Goal: Task Accomplishment & Management: Complete application form

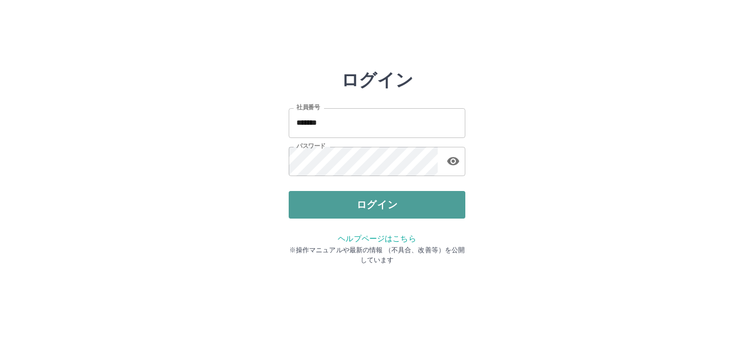
click at [356, 202] on button "ログイン" at bounding box center [377, 205] width 177 height 28
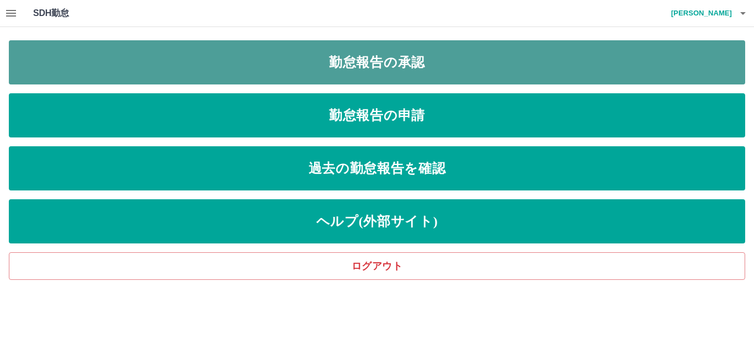
click at [265, 77] on link "勤怠報告の承認" at bounding box center [377, 62] width 736 height 44
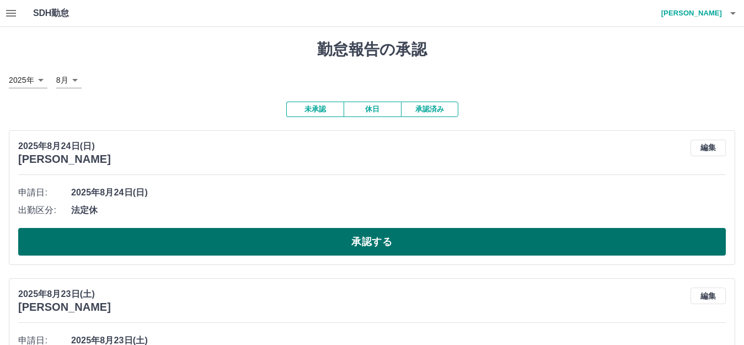
click at [277, 246] on button "承認する" at bounding box center [372, 242] width 708 height 28
click at [353, 235] on button "承認する" at bounding box center [372, 242] width 708 height 28
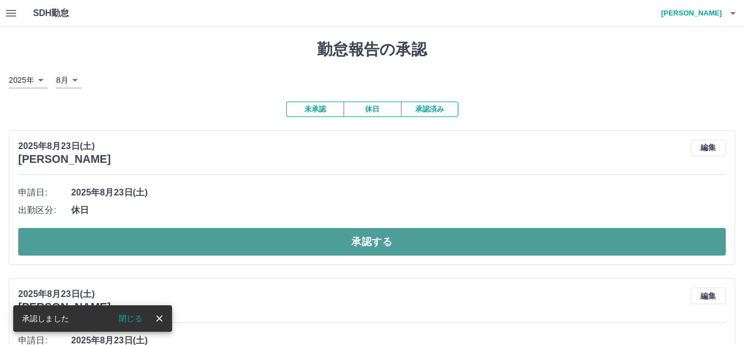
click at [372, 240] on button "承認する" at bounding box center [372, 242] width 708 height 28
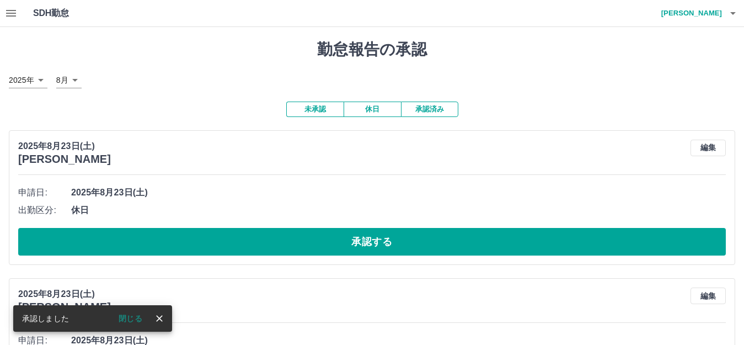
click at [426, 110] on button "承認済み" at bounding box center [429, 109] width 57 height 15
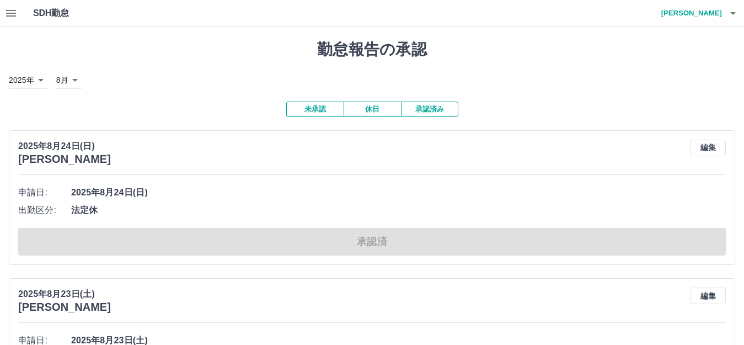
click at [328, 109] on button "未承認" at bounding box center [314, 109] width 57 height 15
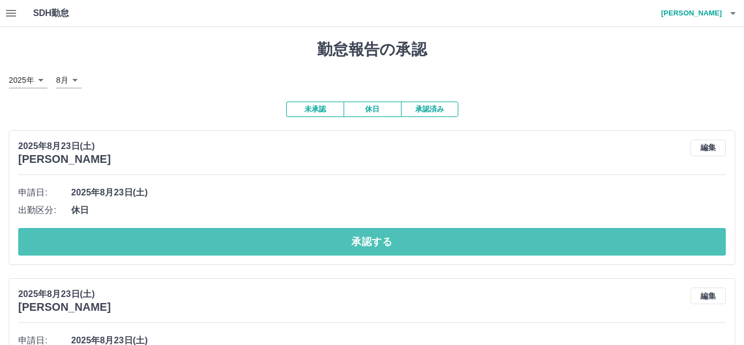
click at [393, 244] on button "承認する" at bounding box center [372, 242] width 708 height 28
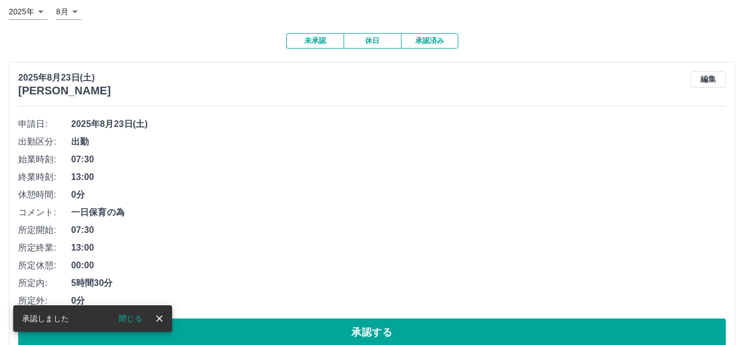
scroll to position [221, 0]
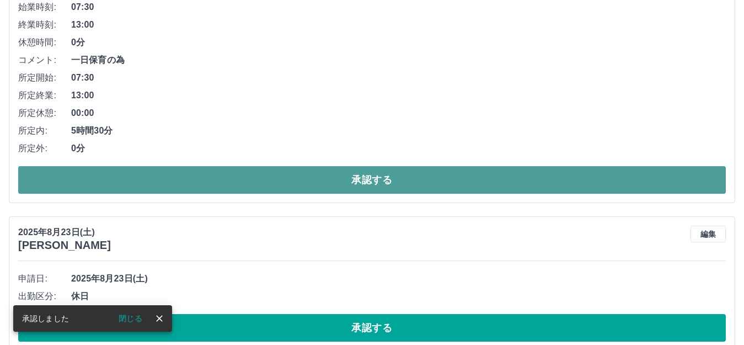
click at [407, 179] on button "承認する" at bounding box center [372, 180] width 708 height 28
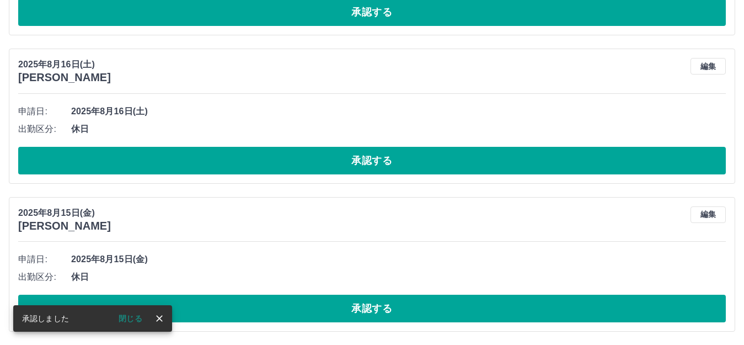
scroll to position [378, 0]
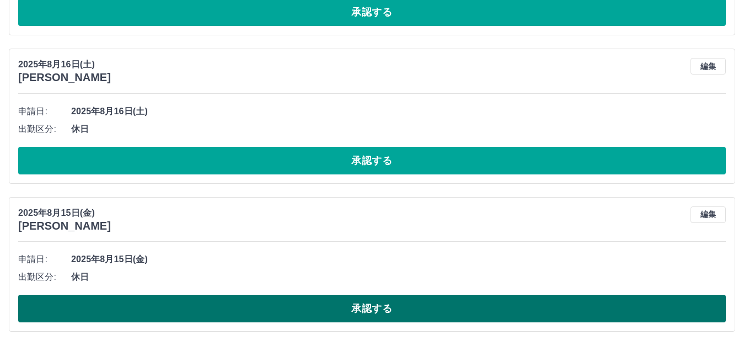
click at [372, 303] on button "承認する" at bounding box center [372, 309] width 708 height 28
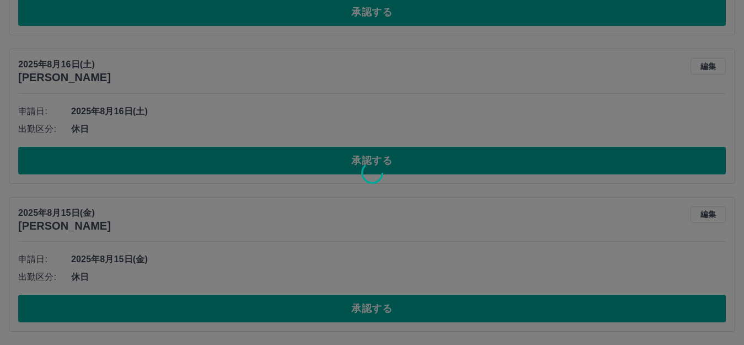
scroll to position [231, 0]
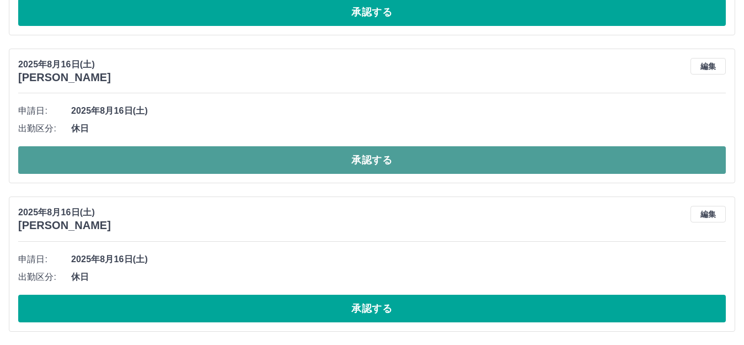
click at [382, 164] on button "承認する" at bounding box center [372, 160] width 708 height 28
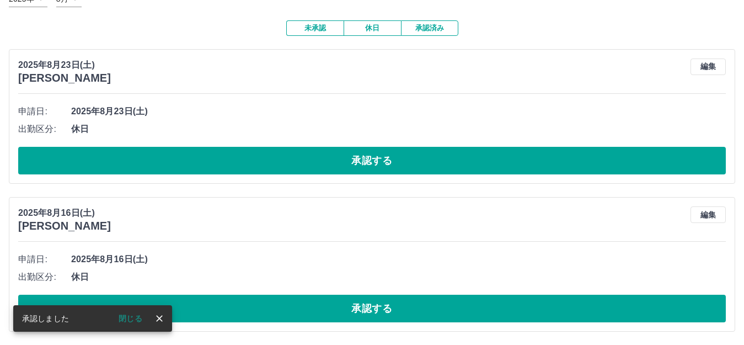
scroll to position [82, 0]
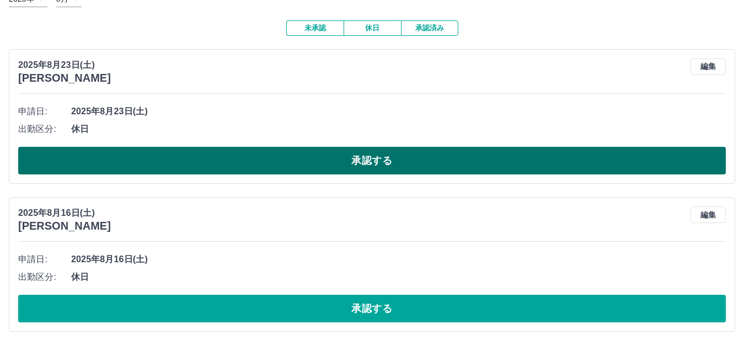
click at [394, 148] on button "承認する" at bounding box center [372, 161] width 708 height 28
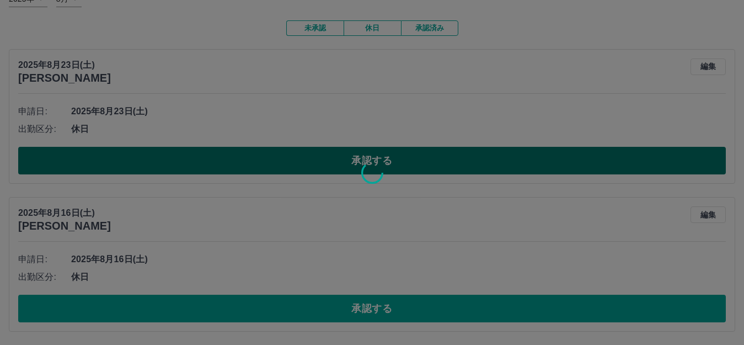
scroll to position [0, 0]
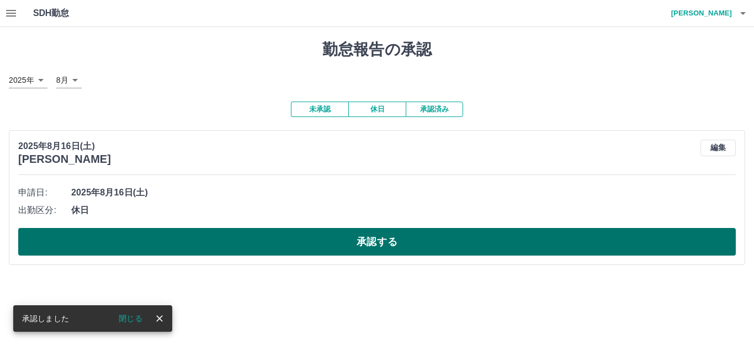
click at [359, 242] on button "承認する" at bounding box center [376, 242] width 717 height 28
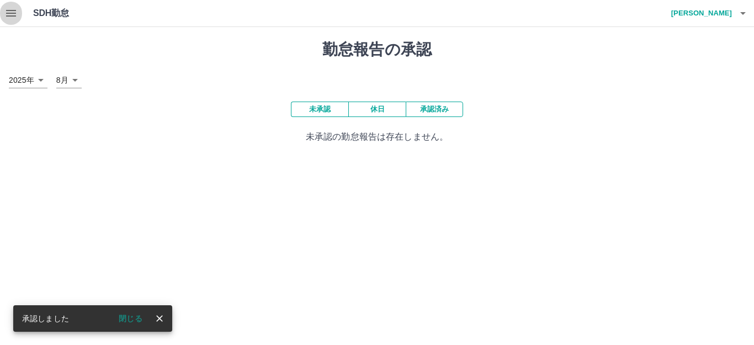
click at [7, 11] on icon "button" at bounding box center [11, 13] width 10 height 7
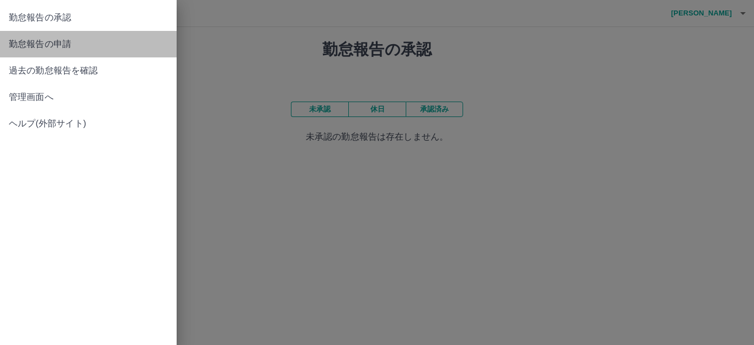
click at [46, 47] on span "勤怠報告の申請" at bounding box center [88, 44] width 159 height 13
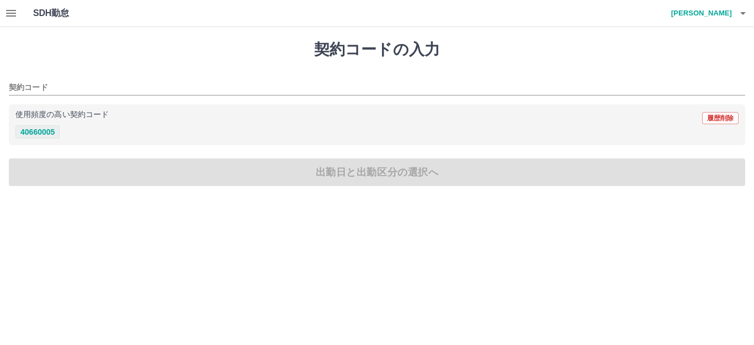
click at [42, 134] on button "40660005" at bounding box center [37, 131] width 44 height 13
type input "********"
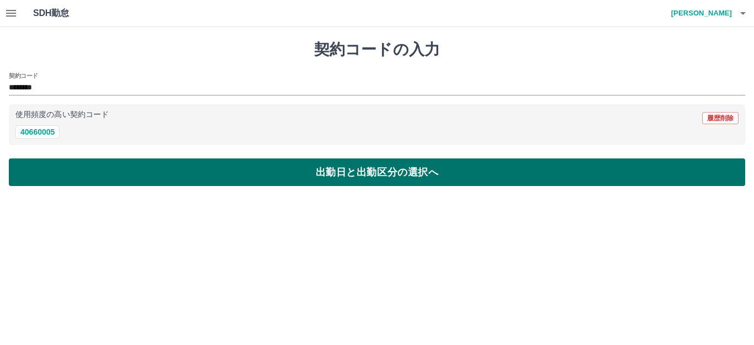
click at [68, 172] on button "出勤日と出勤区分の選択へ" at bounding box center [377, 172] width 736 height 28
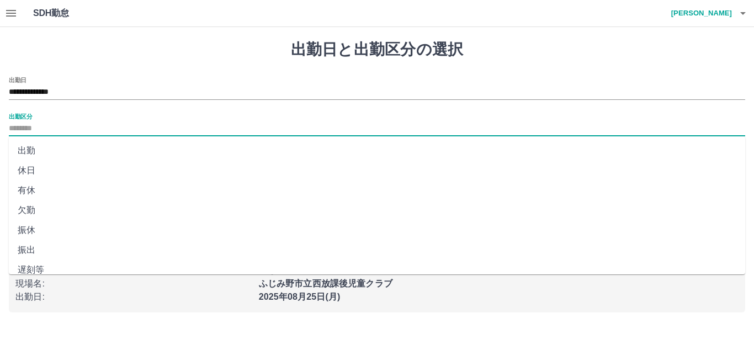
click at [60, 126] on input "出勤区分" at bounding box center [377, 129] width 736 height 14
click at [48, 155] on li "出勤" at bounding box center [377, 151] width 736 height 20
type input "**"
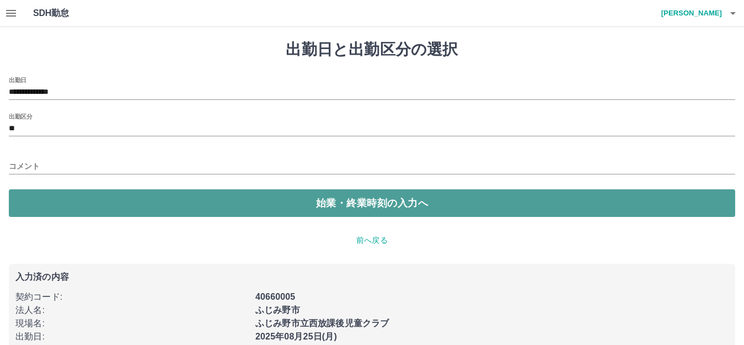
click at [63, 197] on button "始業・終業時刻の入力へ" at bounding box center [372, 203] width 727 height 28
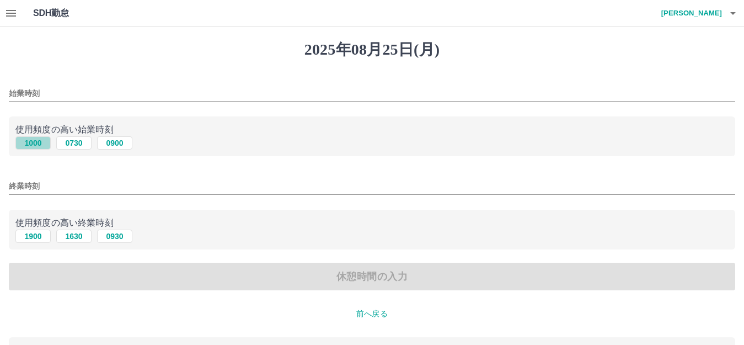
click at [36, 142] on button "1000" at bounding box center [32, 142] width 35 height 13
type input "****"
click at [40, 238] on button "1900" at bounding box center [32, 236] width 35 height 13
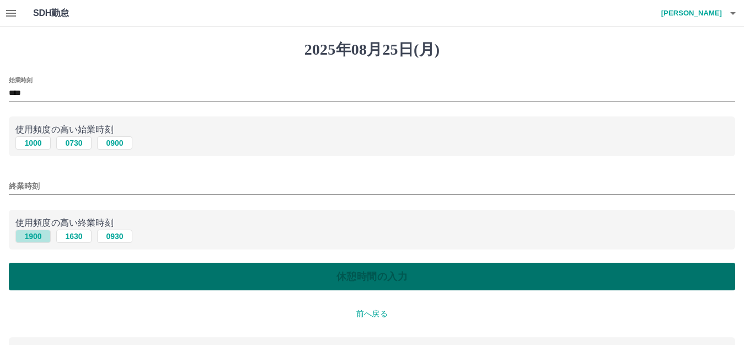
type input "****"
click at [138, 279] on button "休憩時間の入力" at bounding box center [372, 277] width 727 height 28
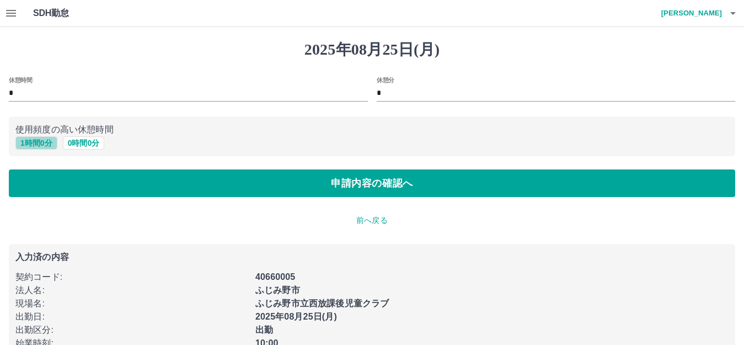
click at [44, 140] on button "1 時間 0 分" at bounding box center [36, 142] width 42 height 13
type input "*"
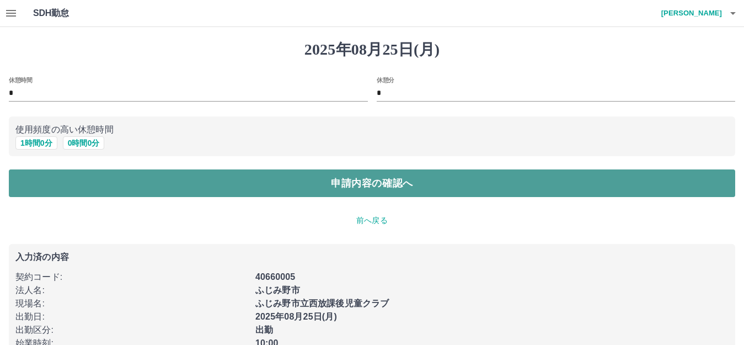
click at [60, 182] on button "申請内容の確認へ" at bounding box center [372, 183] width 727 height 28
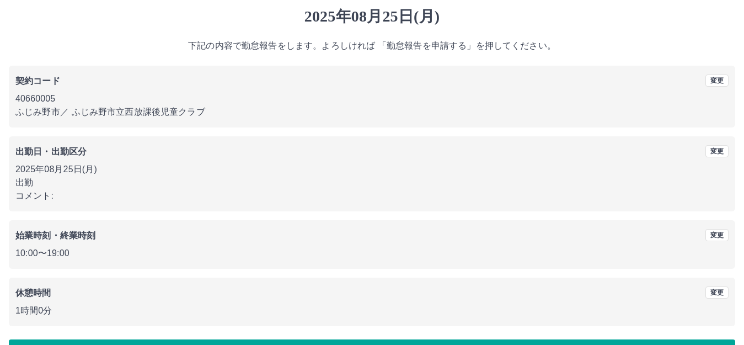
scroll to position [68, 0]
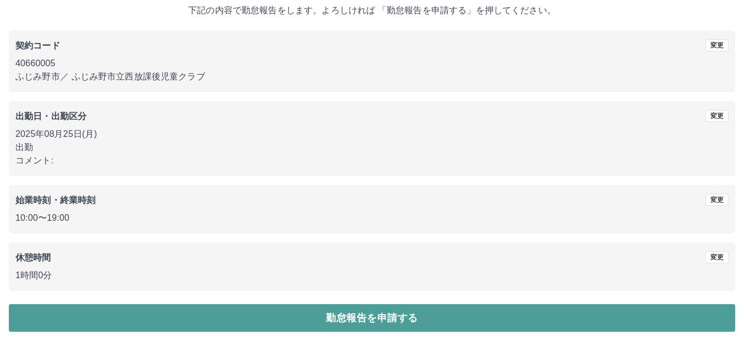
click at [365, 317] on button "勤怠報告を申請する" at bounding box center [372, 318] width 727 height 28
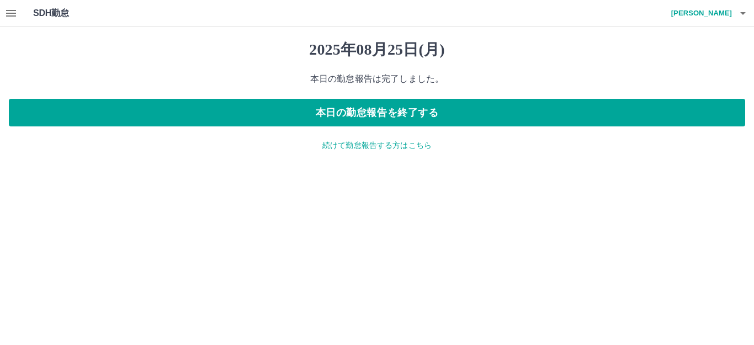
click at [329, 151] on div "2025年08月25日(月) 本日の勤怠報告は完了しました。 本日の勤怠報告を終了する 続けて勤怠報告する方はこちら" at bounding box center [377, 95] width 754 height 137
click at [339, 146] on p "続けて勤怠報告する方はこちら" at bounding box center [377, 146] width 736 height 12
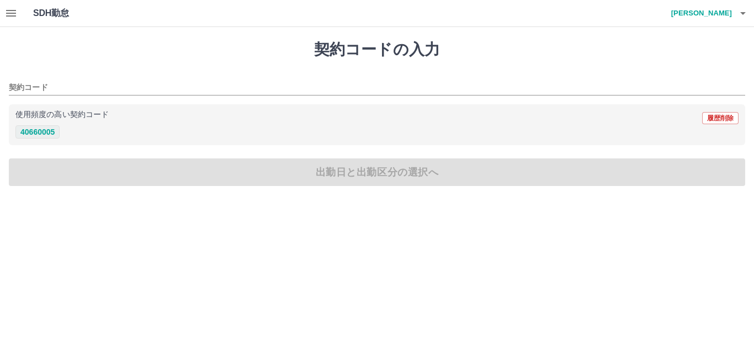
click at [44, 129] on button "40660005" at bounding box center [37, 131] width 44 height 13
type input "********"
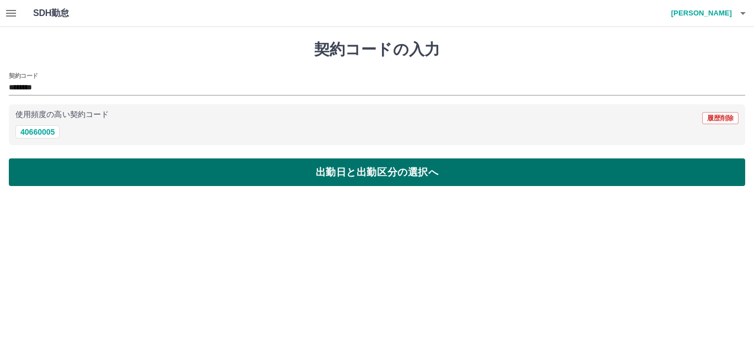
click at [65, 183] on button "出勤日と出勤区分の選択へ" at bounding box center [377, 172] width 736 height 28
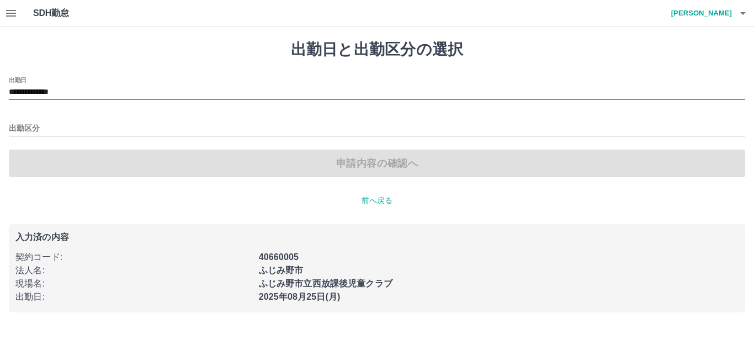
click at [79, 94] on input "**********" at bounding box center [377, 93] width 736 height 14
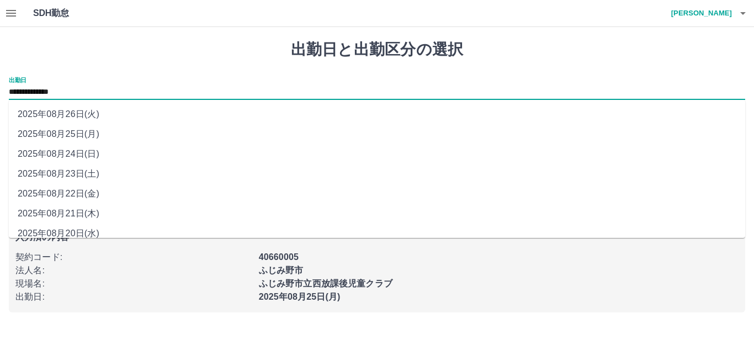
click at [92, 152] on li "2025年08月24日(日)" at bounding box center [377, 154] width 736 height 20
type input "**********"
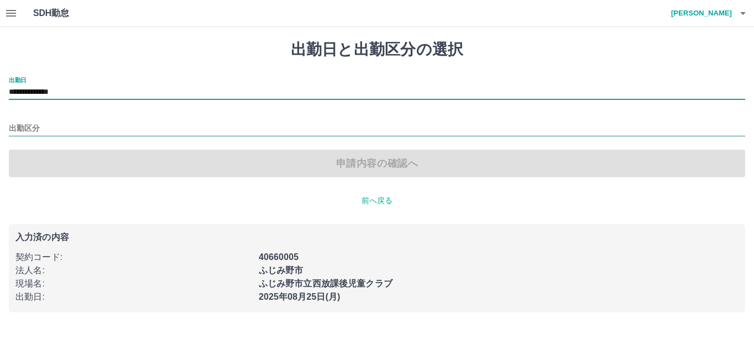
click at [78, 132] on input "出勤区分" at bounding box center [377, 129] width 736 height 14
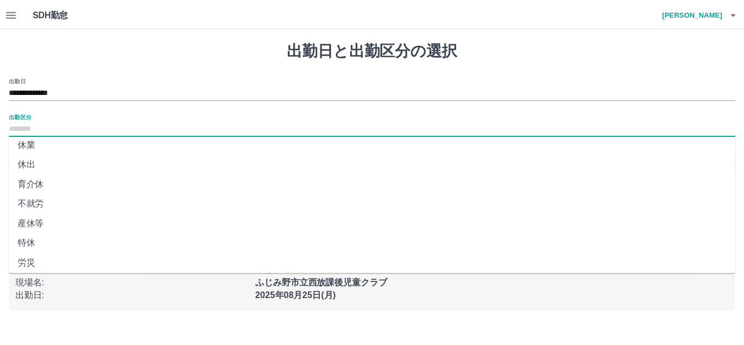
scroll to position [221, 0]
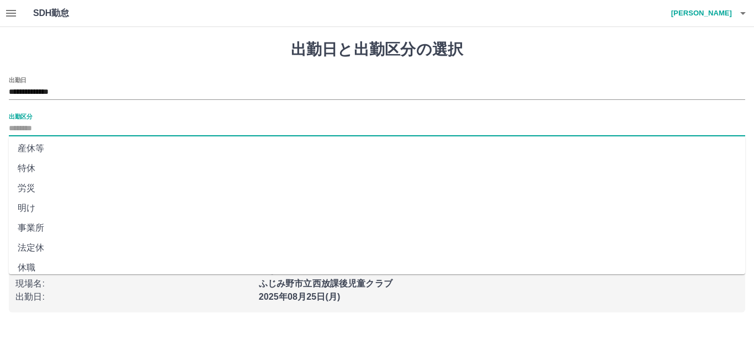
click at [49, 239] on li "法定休" at bounding box center [377, 248] width 736 height 20
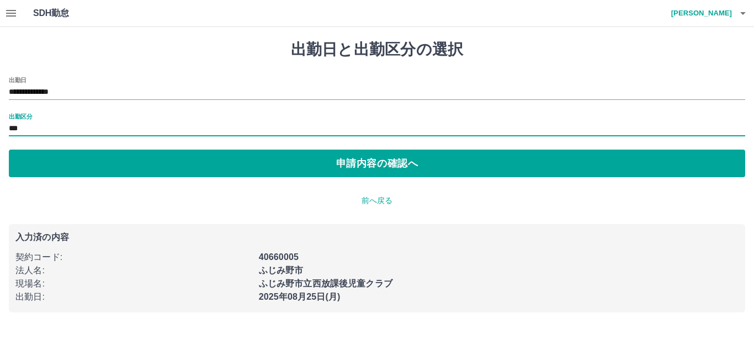
type input "***"
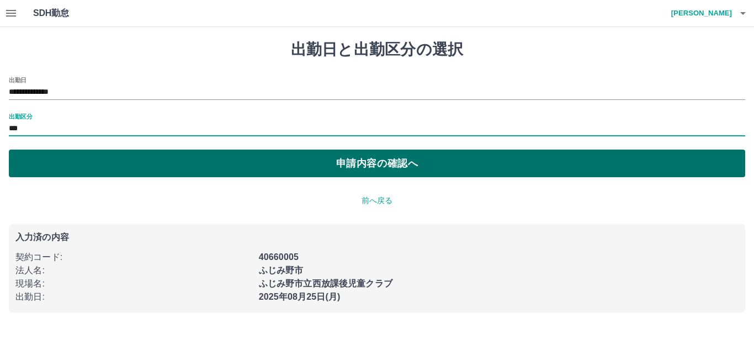
click at [386, 168] on button "申請内容の確認へ" at bounding box center [377, 164] width 736 height 28
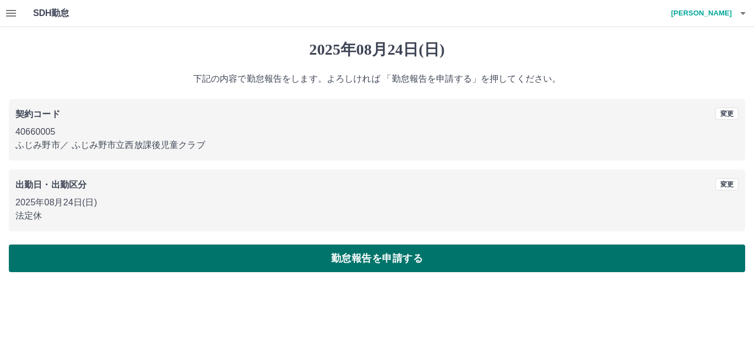
click at [369, 258] on button "勤怠報告を申請する" at bounding box center [377, 258] width 736 height 28
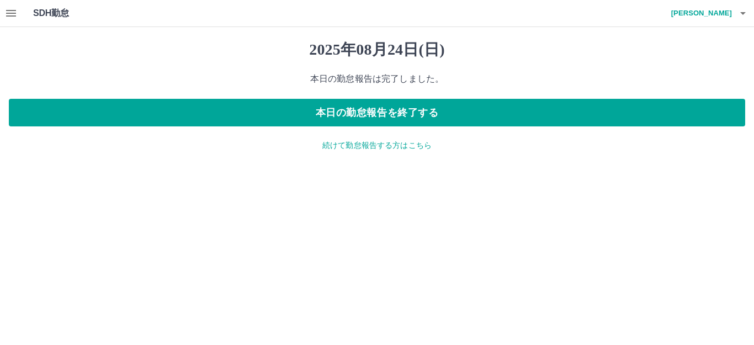
click at [7, 9] on icon "button" at bounding box center [10, 13] width 13 height 13
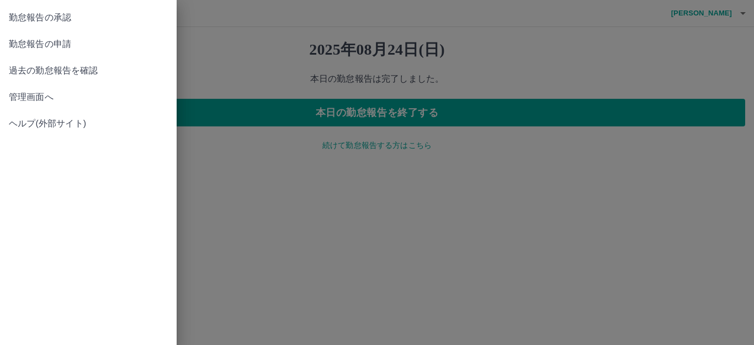
click at [28, 20] on span "勤怠報告の承認" at bounding box center [88, 17] width 159 height 13
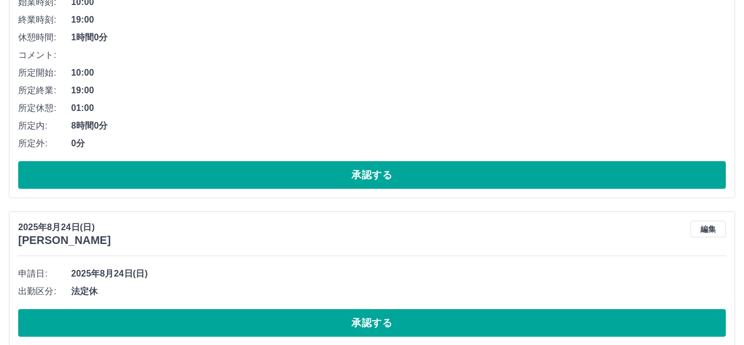
scroll to position [241, 0]
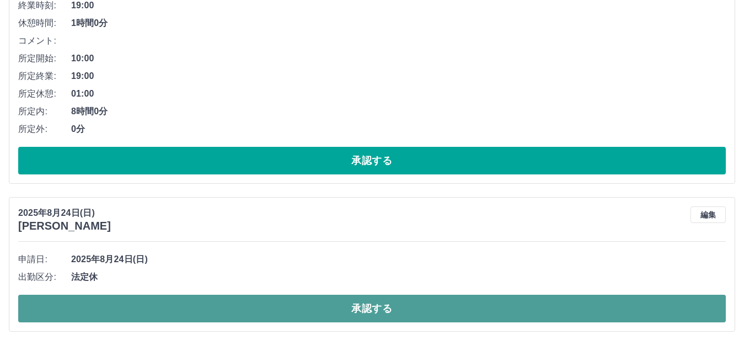
click at [413, 307] on button "承認する" at bounding box center [372, 309] width 708 height 28
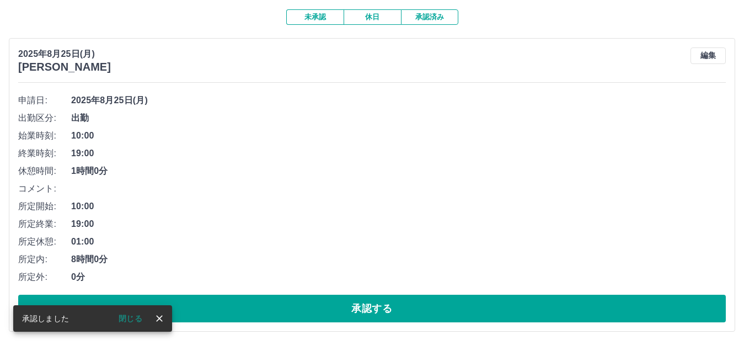
scroll to position [0, 0]
